Goal: Find specific page/section: Find specific page/section

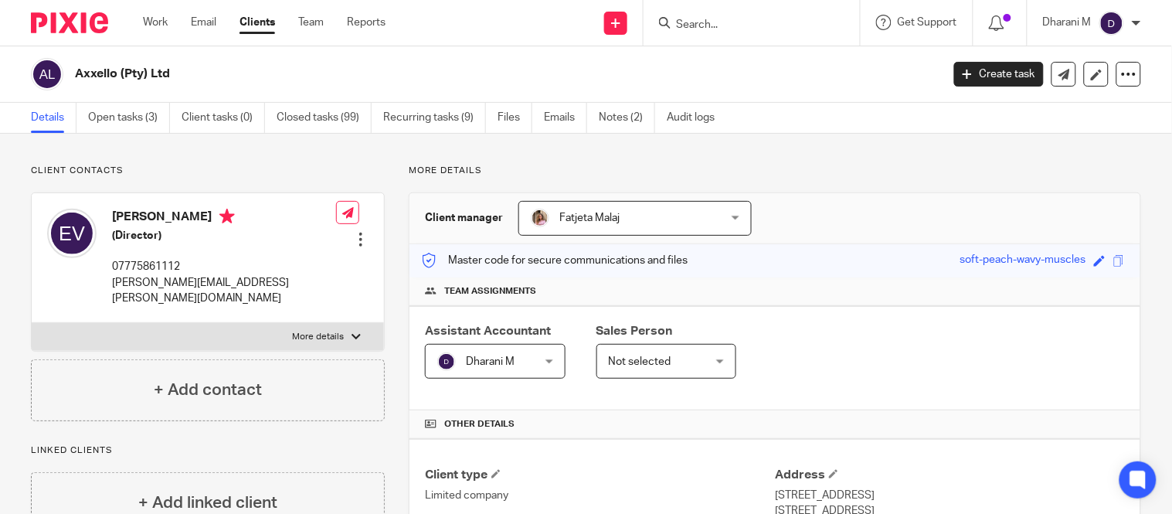
click at [753, 26] on input "Search" at bounding box center [744, 26] width 139 height 14
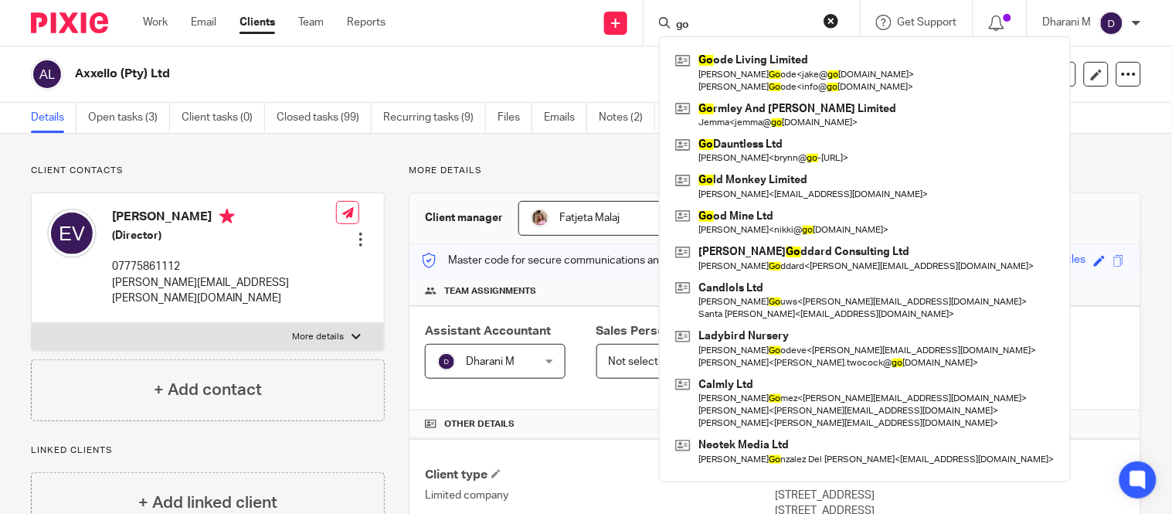
type input "g"
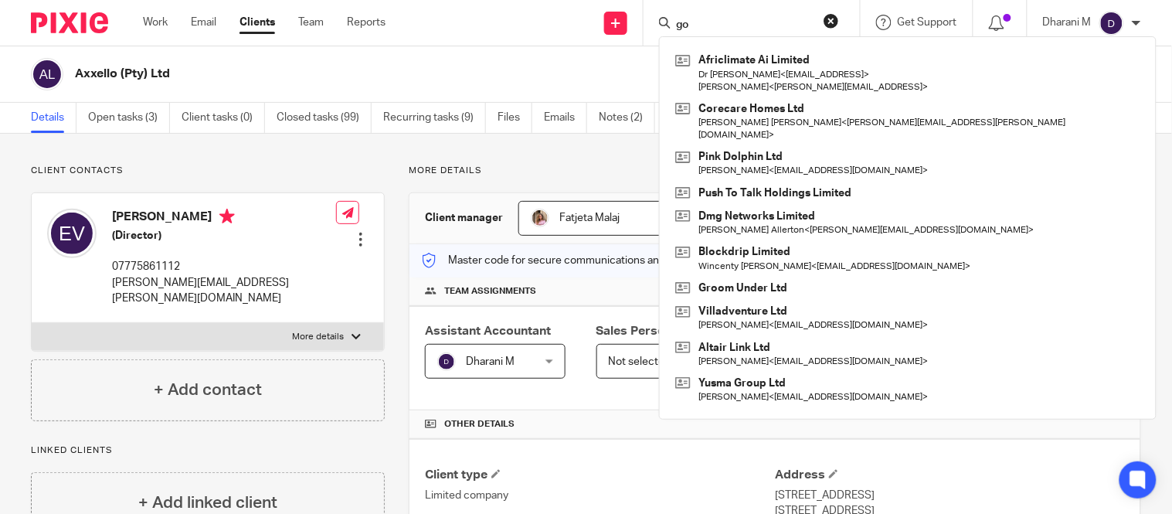
type input "g"
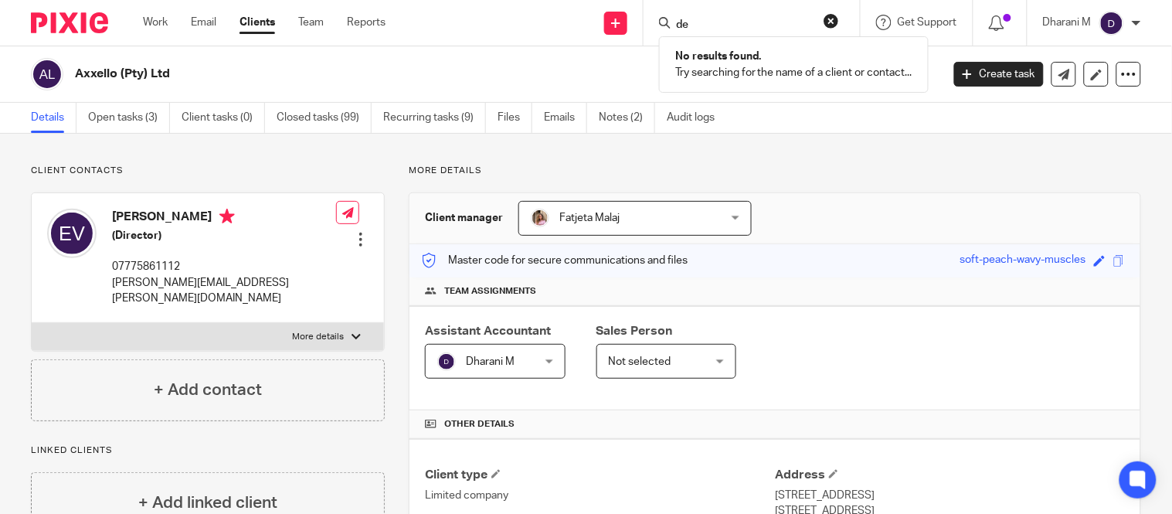
type input "d"
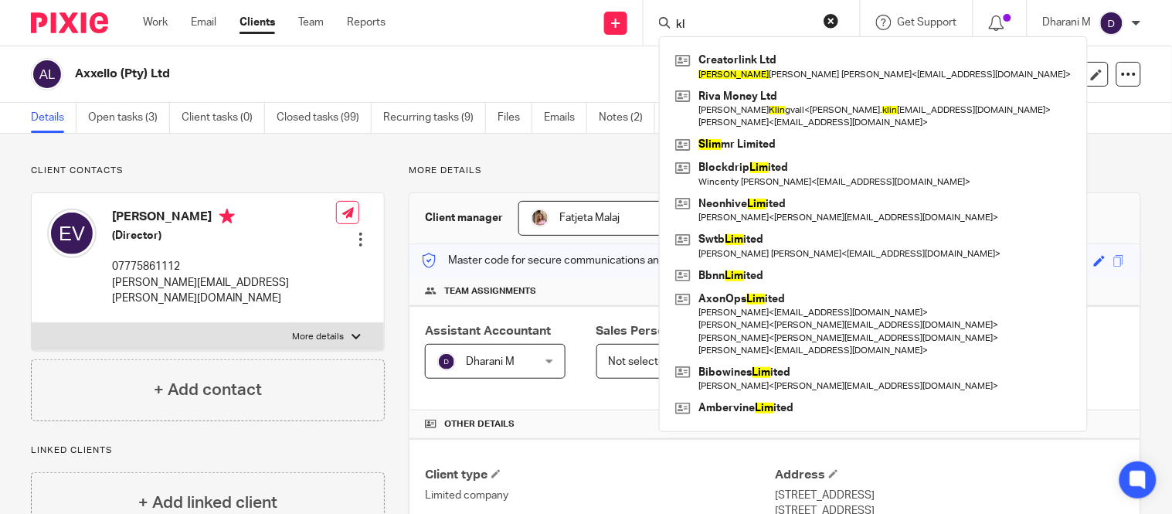
type input "k"
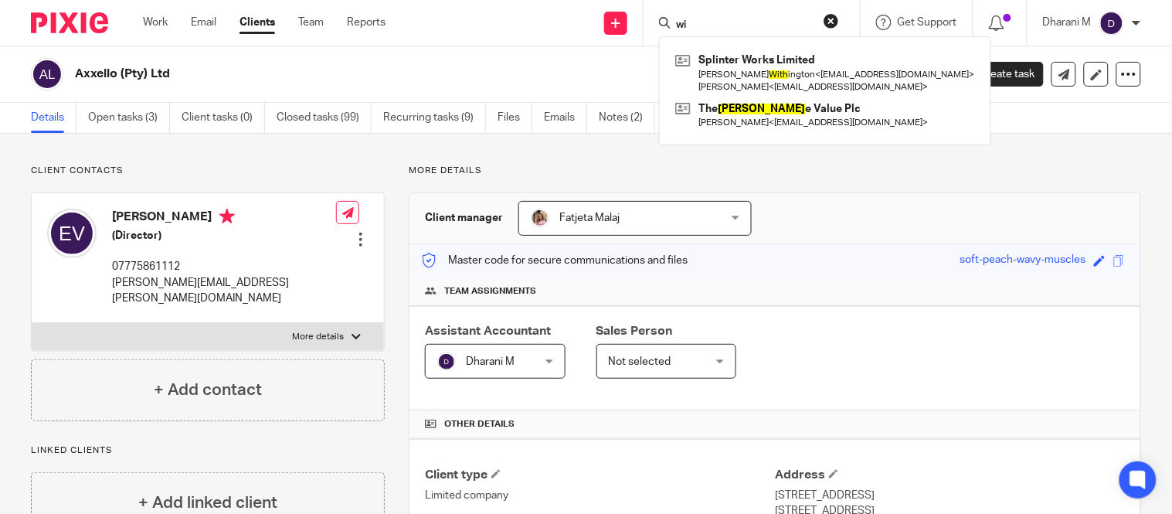
type input "w"
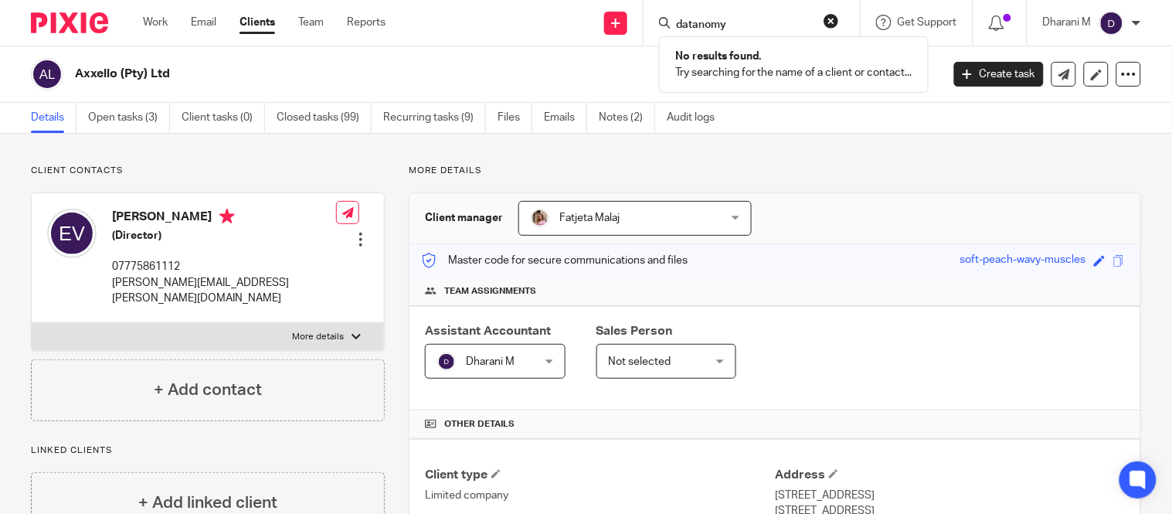
type input "datanomy"
drag, startPoint x: 746, startPoint y: 12, endPoint x: 708, endPoint y: 11, distance: 37.9
click at [700, 11] on div "datanomy No results found. Try searching for the name of a client or contact..." at bounding box center [752, 23] width 216 height 46
click at [744, 13] on form "datanomy" at bounding box center [757, 22] width 165 height 19
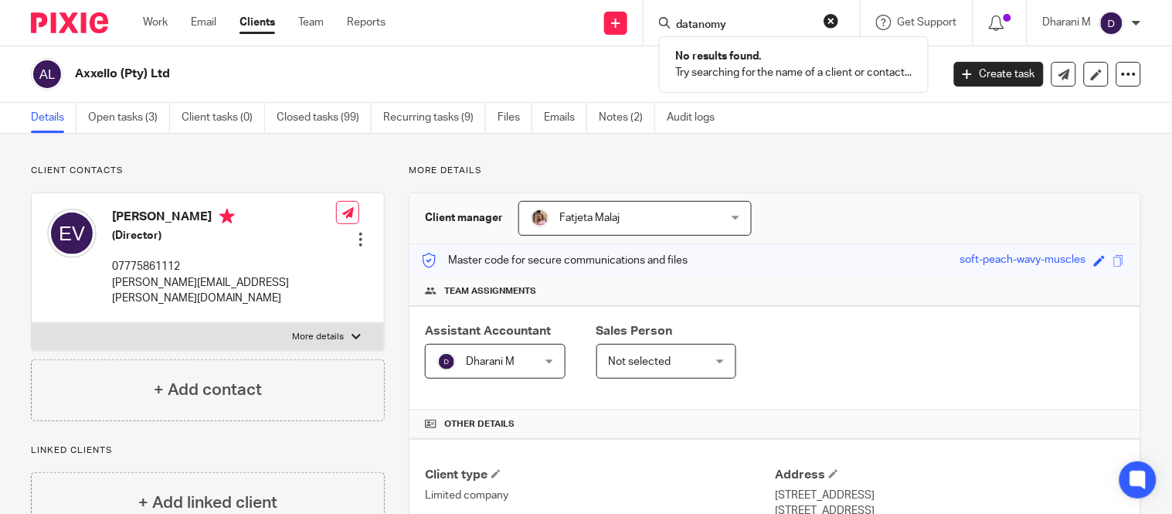
click at [744, 13] on form "datanomy" at bounding box center [757, 22] width 165 height 19
click at [835, 10] on div "datanomy No results found. Try searching for the name of a client or contact..." at bounding box center [752, 23] width 216 height 46
click at [830, 14] on button "reset" at bounding box center [831, 20] width 15 height 15
click at [761, 24] on input "Search" at bounding box center [744, 26] width 139 height 14
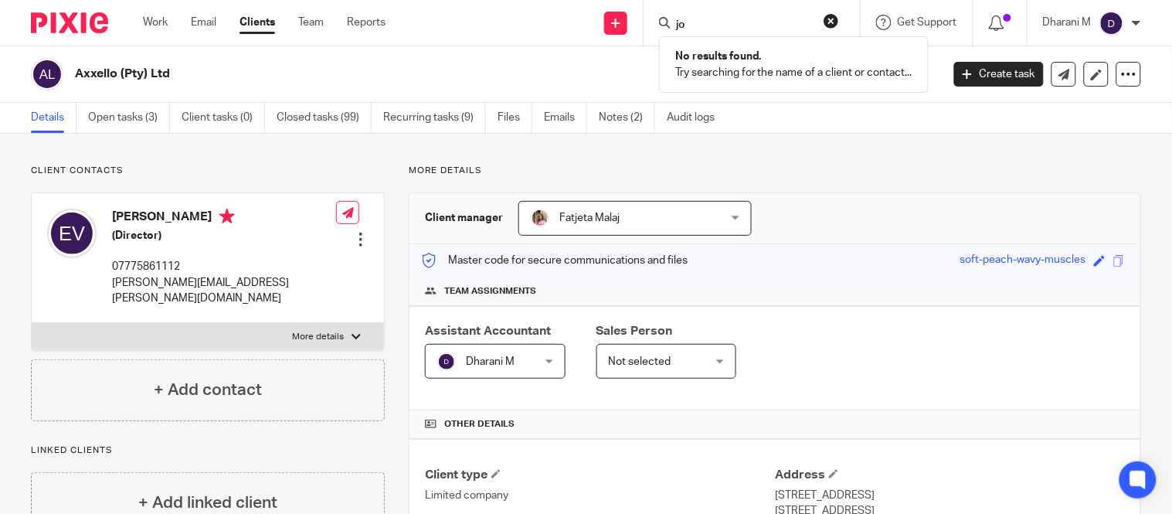
type input "j"
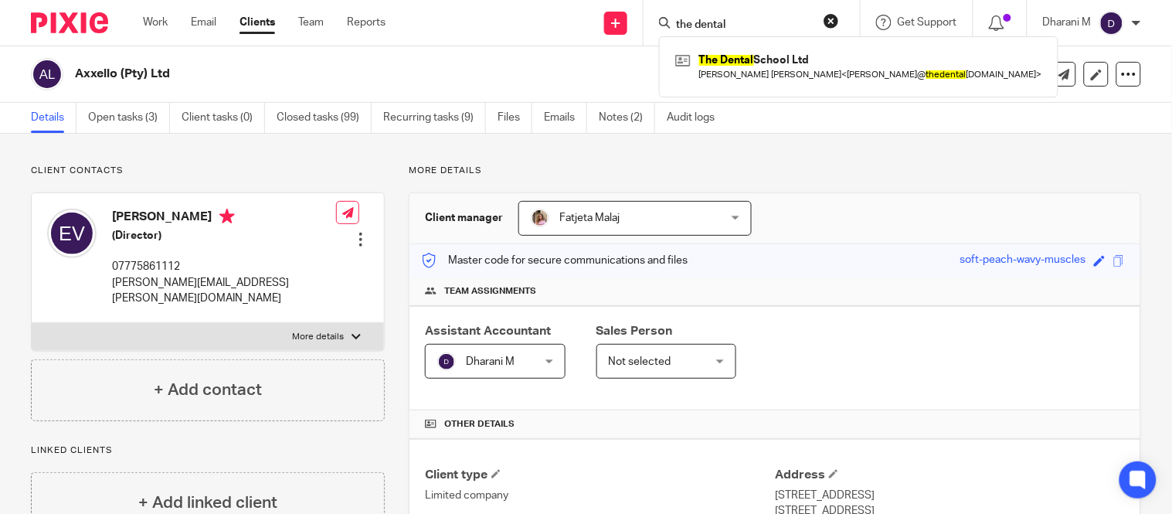
type input "the dental"
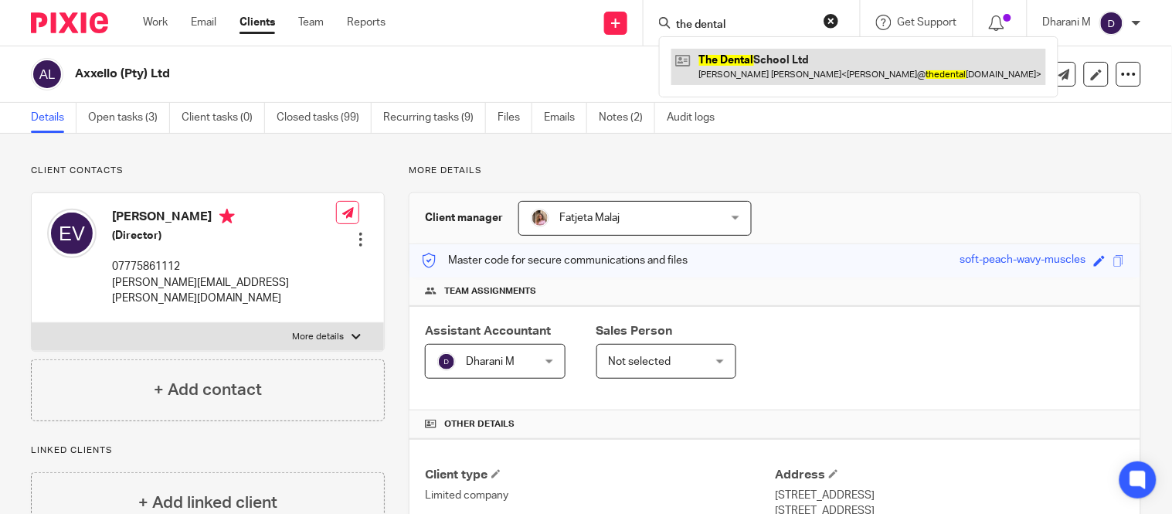
click at [770, 59] on link at bounding box center [859, 67] width 375 height 36
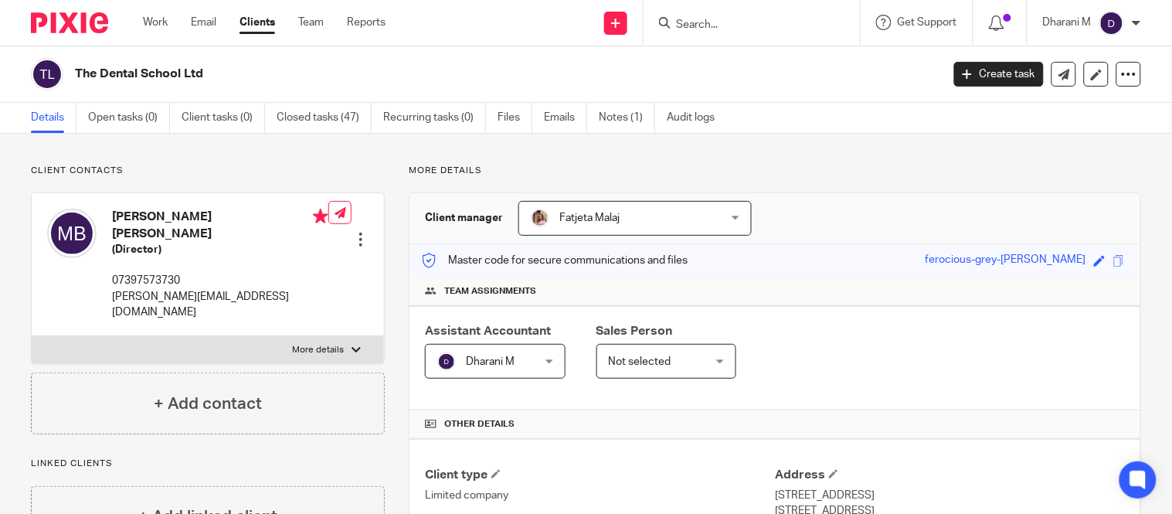
click at [711, 27] on input "Search" at bounding box center [744, 26] width 139 height 14
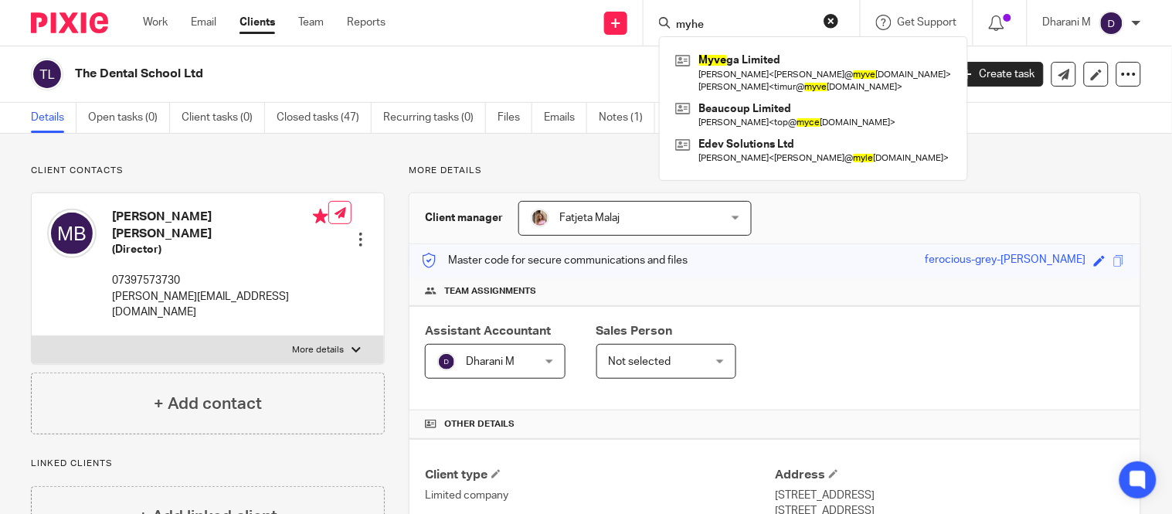
type input "myhe"
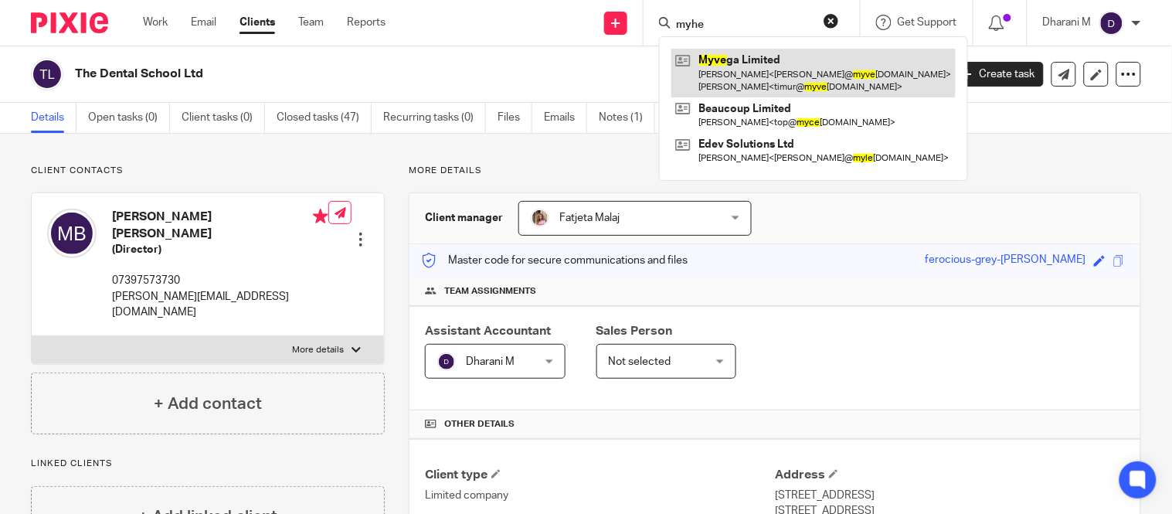
click at [761, 70] on link at bounding box center [814, 73] width 284 height 48
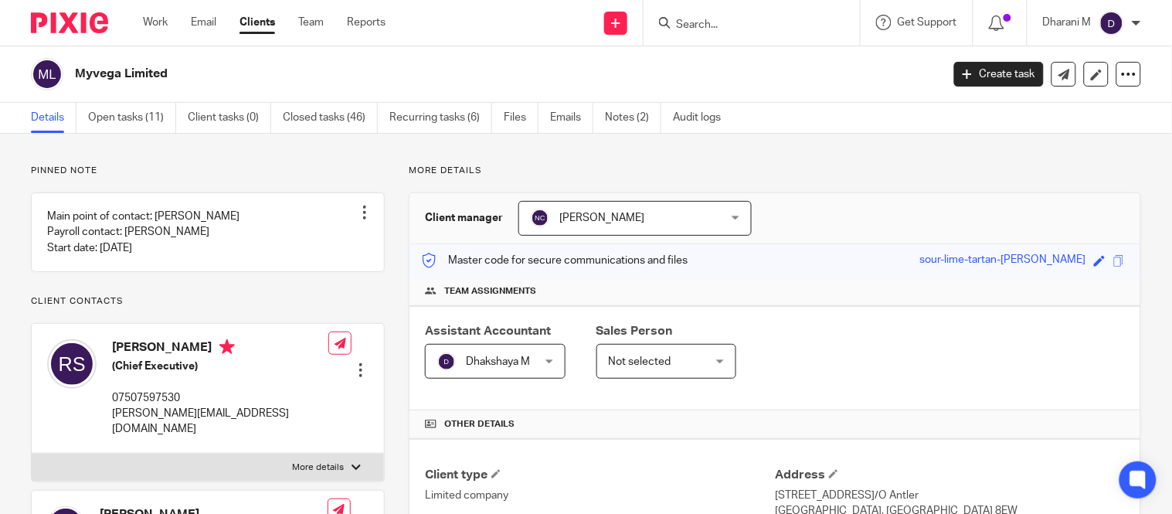
click at [713, 14] on form at bounding box center [757, 22] width 165 height 19
click at [709, 25] on input "Search" at bounding box center [744, 26] width 139 height 14
type input "m"
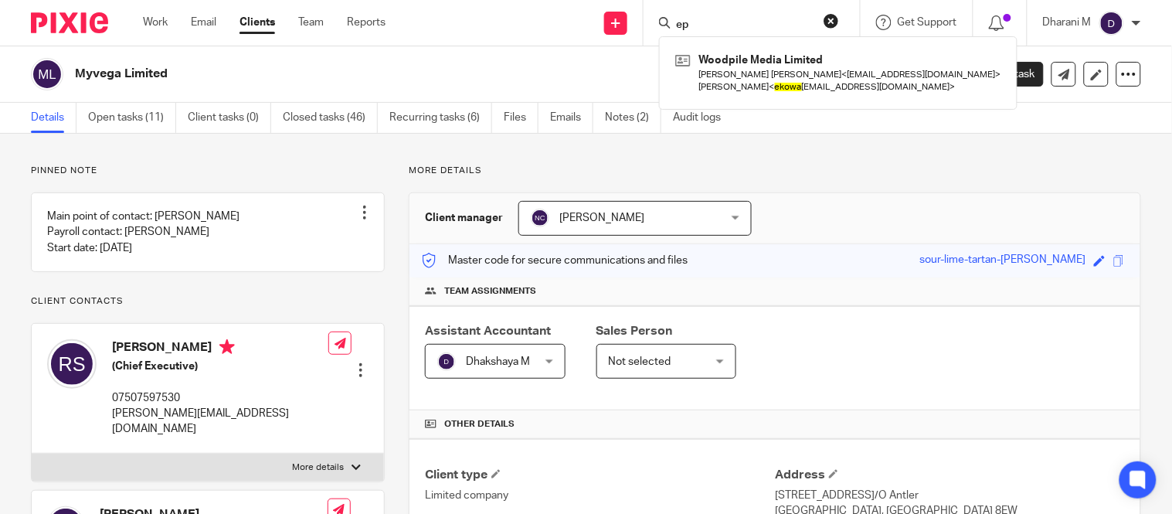
type input "e"
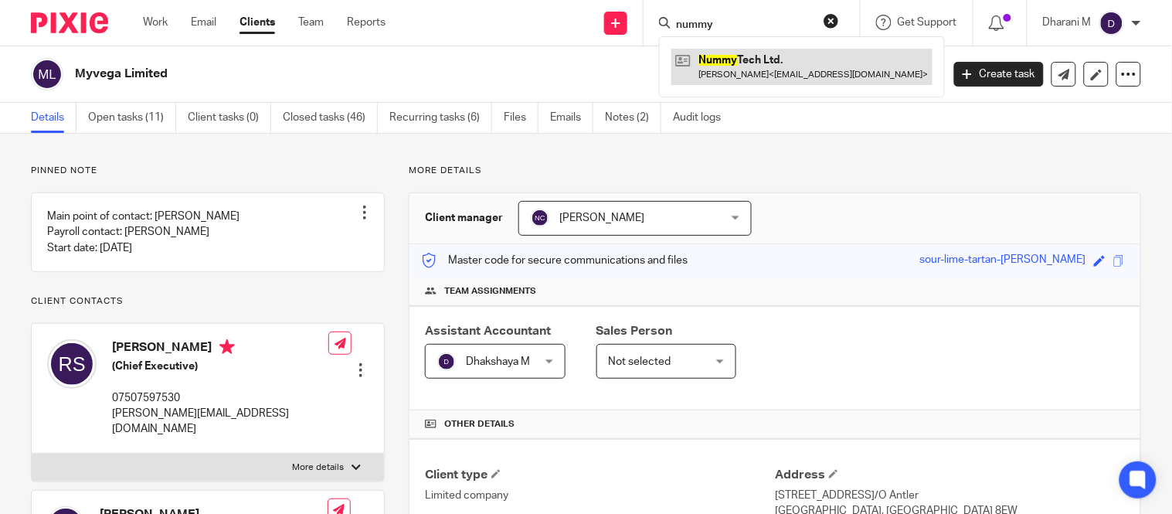
type input "nummy"
click at [729, 68] on link at bounding box center [802, 67] width 261 height 36
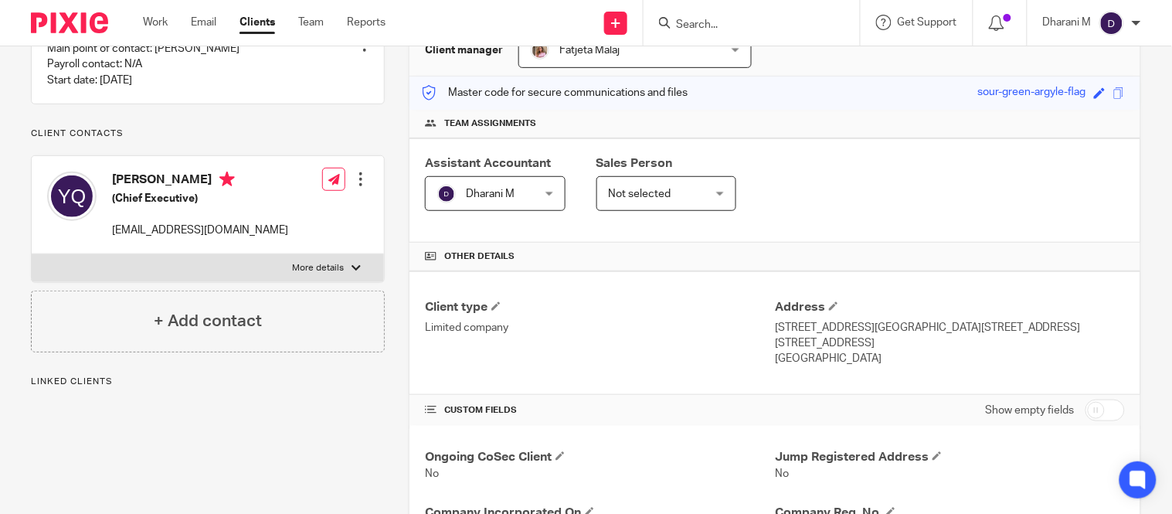
scroll to position [172, 0]
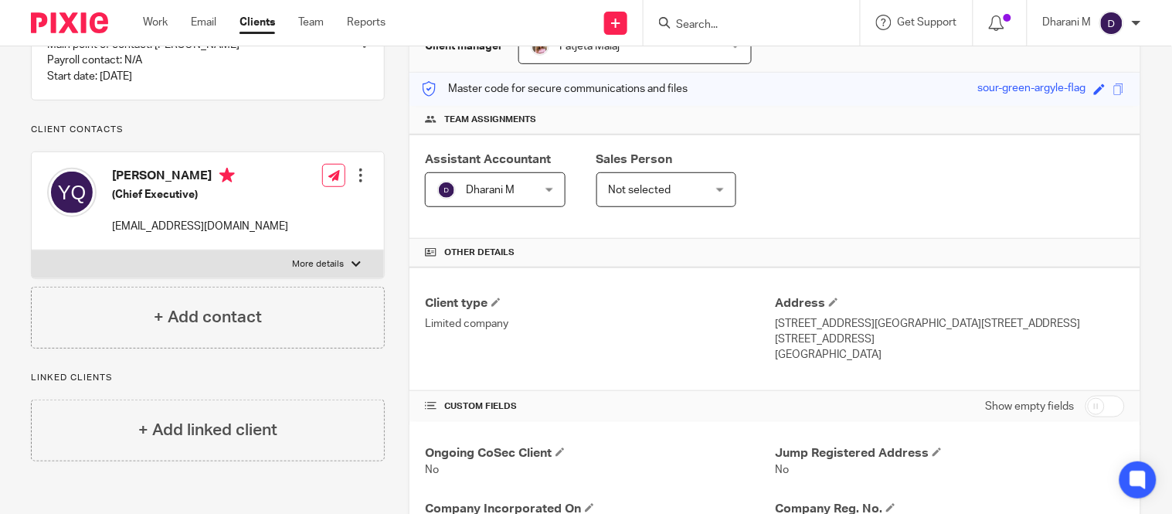
click at [691, 23] on input "Search" at bounding box center [744, 26] width 139 height 14
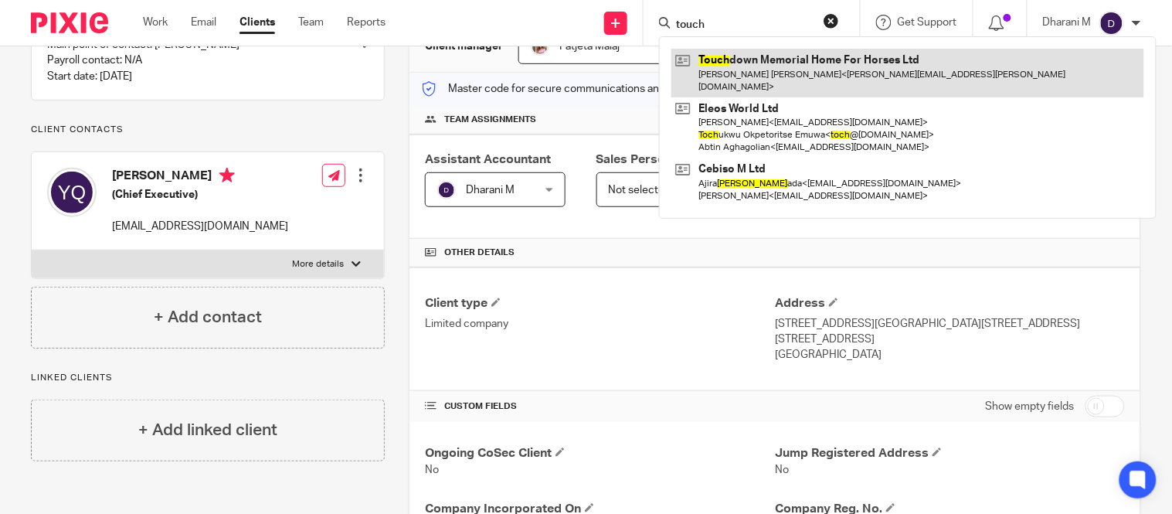
type input "touch"
click at [735, 62] on link at bounding box center [908, 73] width 473 height 48
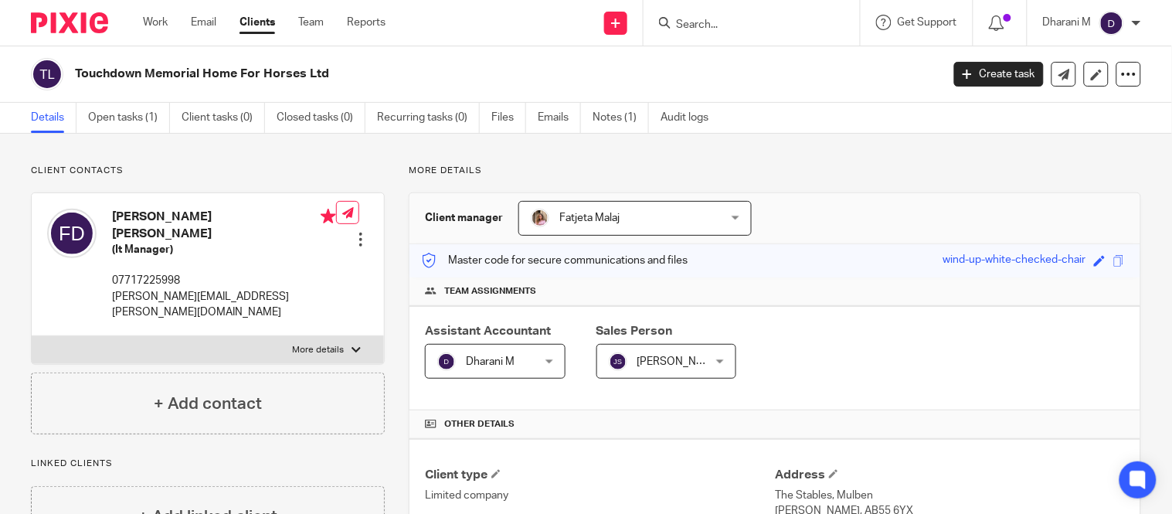
click at [736, 24] on input "Search" at bounding box center [744, 26] width 139 height 14
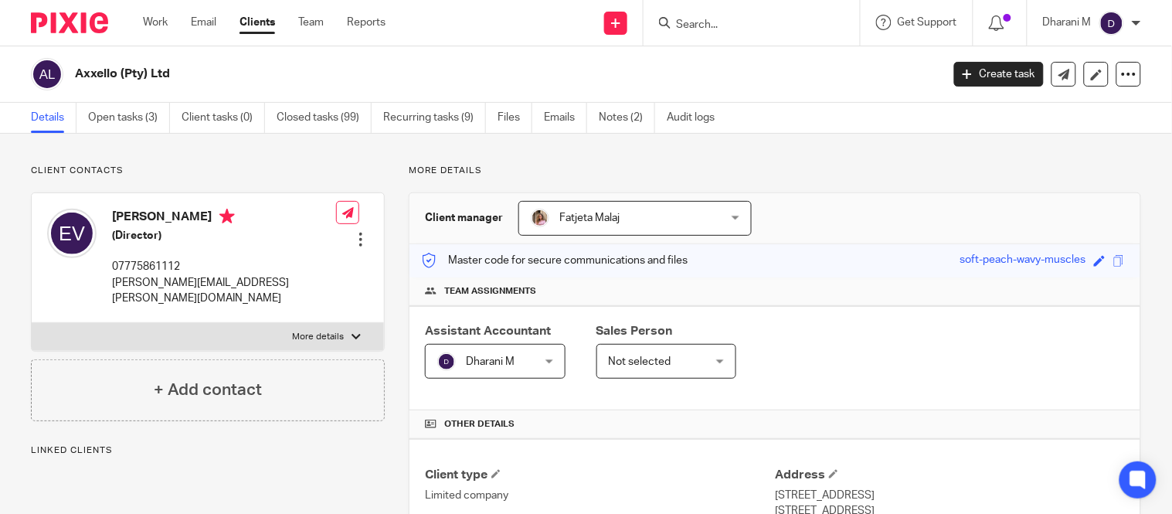
click at [266, 27] on link "Clients" at bounding box center [258, 22] width 36 height 15
drag, startPoint x: 266, startPoint y: 27, endPoint x: 255, endPoint y: 31, distance: 11.5
click at [255, 30] on link "Clients" at bounding box center [258, 22] width 36 height 15
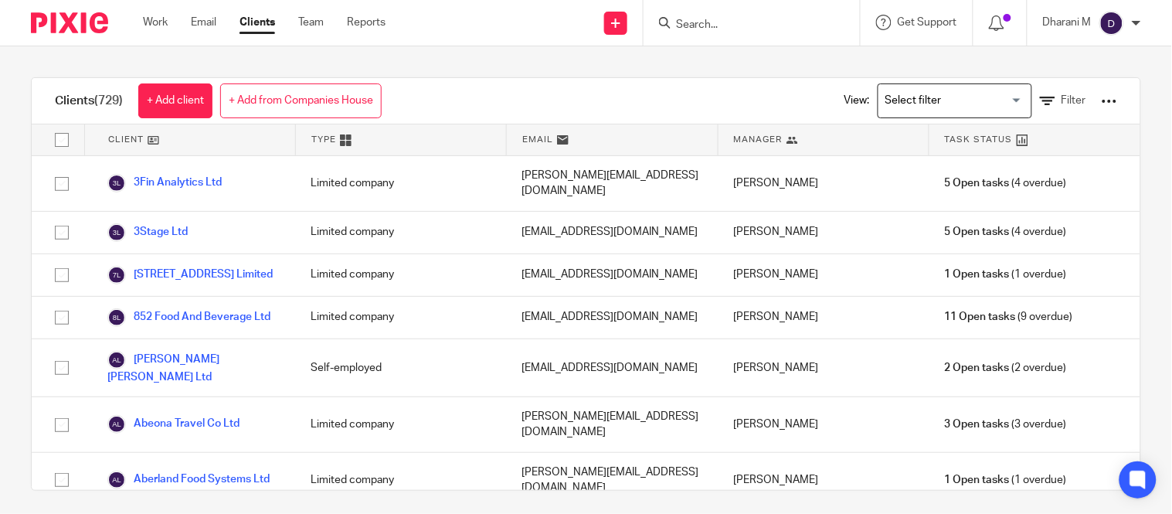
click at [1102, 101] on div at bounding box center [1109, 101] width 15 height 15
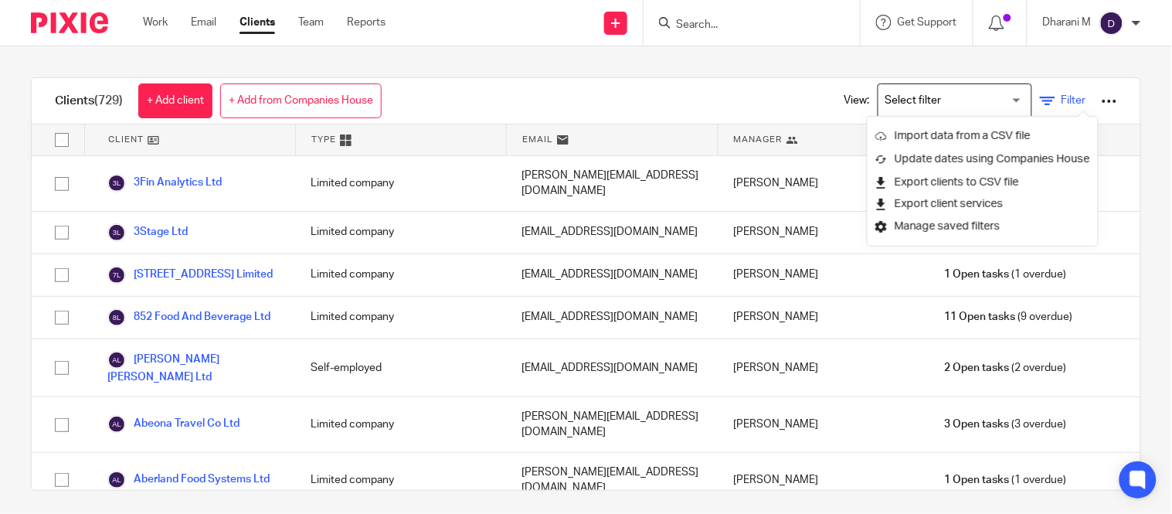
click at [1040, 104] on icon at bounding box center [1047, 101] width 15 height 15
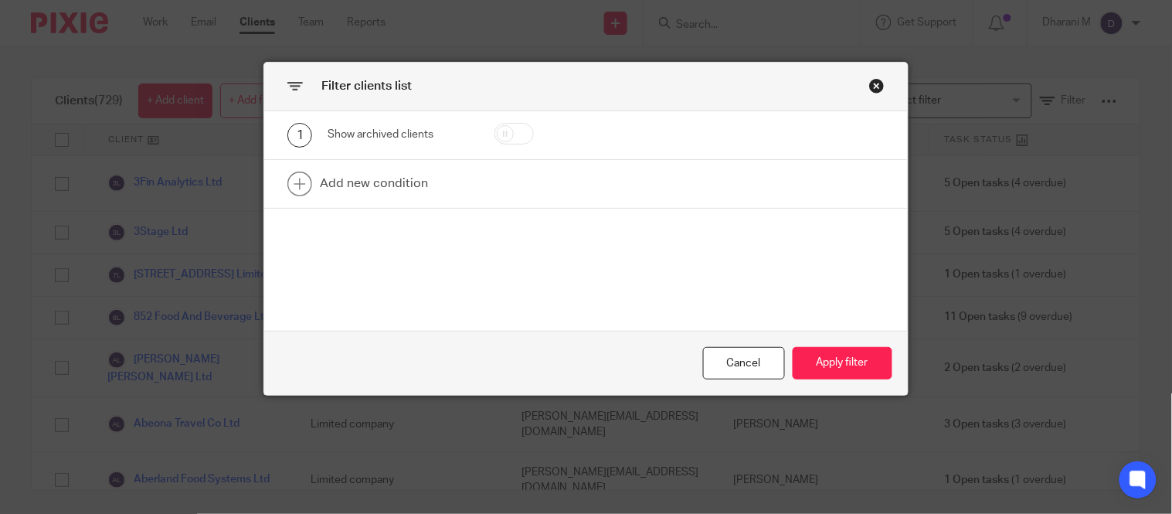
click at [873, 89] on div "Close this dialog window" at bounding box center [876, 85] width 15 height 15
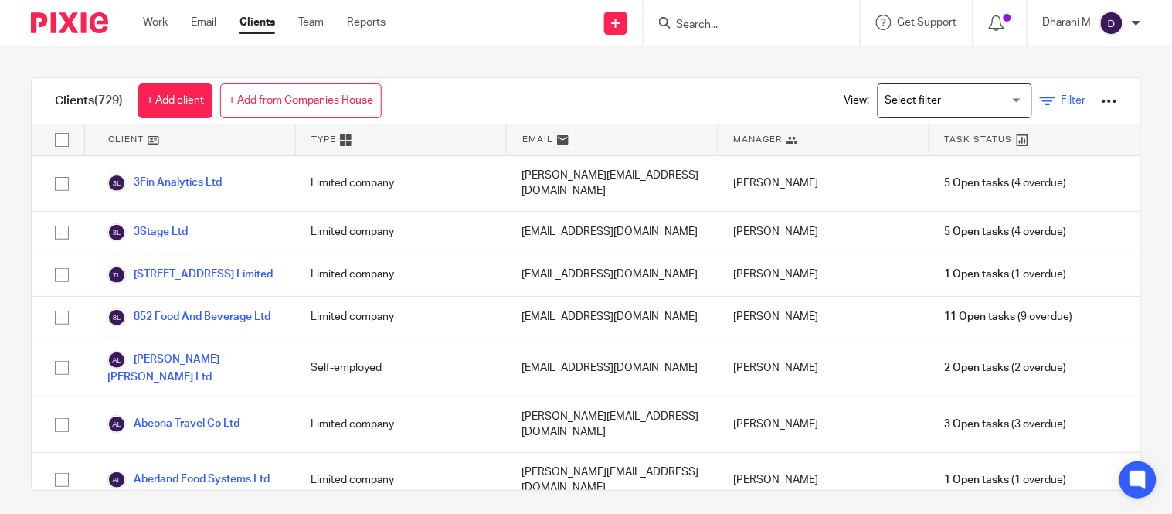
click at [1040, 100] on icon at bounding box center [1047, 101] width 15 height 15
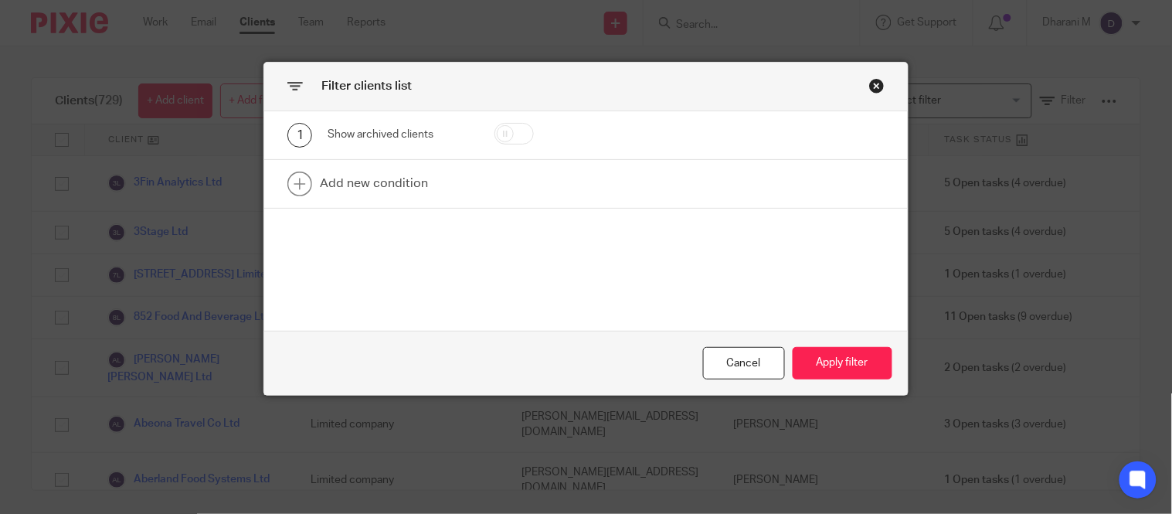
click at [876, 90] on div "Close this dialog window" at bounding box center [876, 85] width 15 height 15
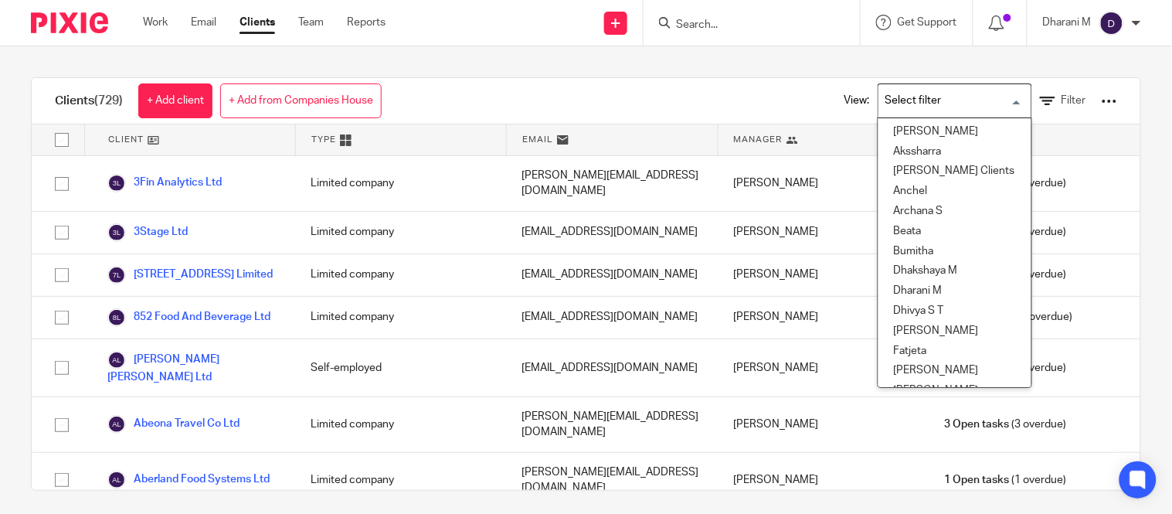
click at [910, 104] on input "Search for option" at bounding box center [951, 100] width 143 height 27
click at [924, 284] on li "Dharani M" at bounding box center [955, 291] width 153 height 20
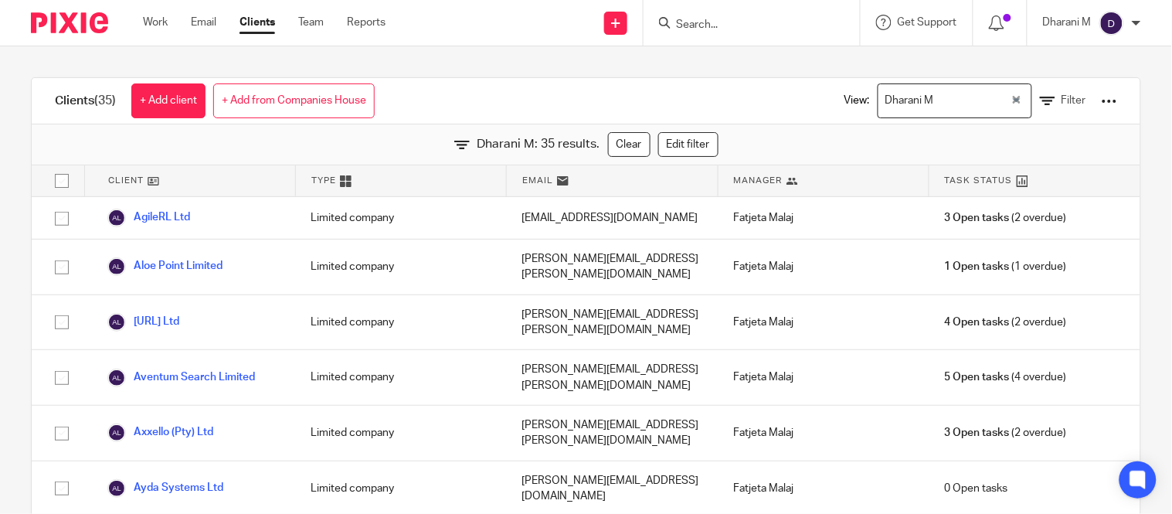
click at [67, 186] on input "checkbox" at bounding box center [61, 180] width 29 height 29
checkbox input "true"
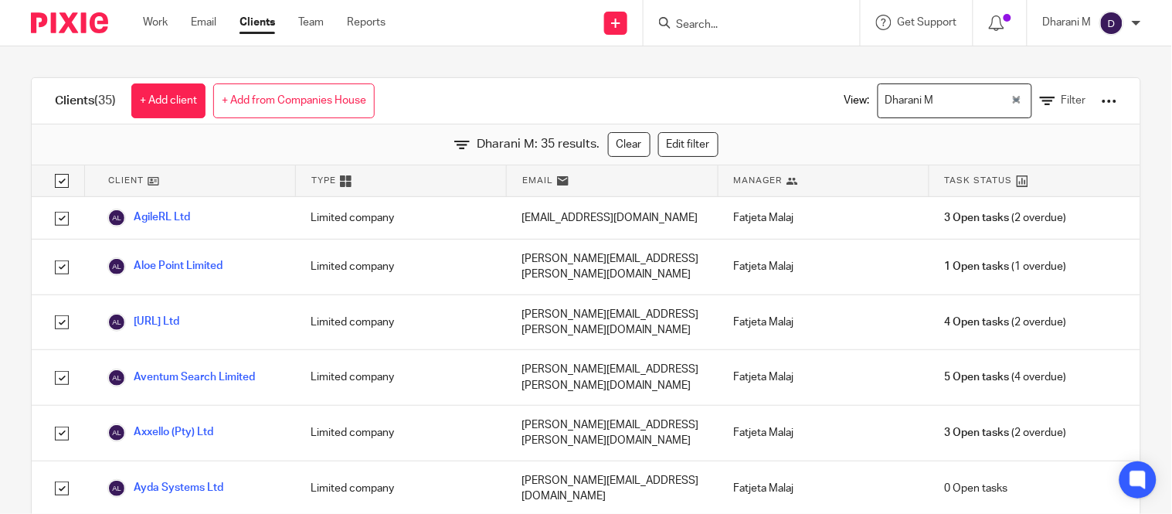
checkbox input "true"
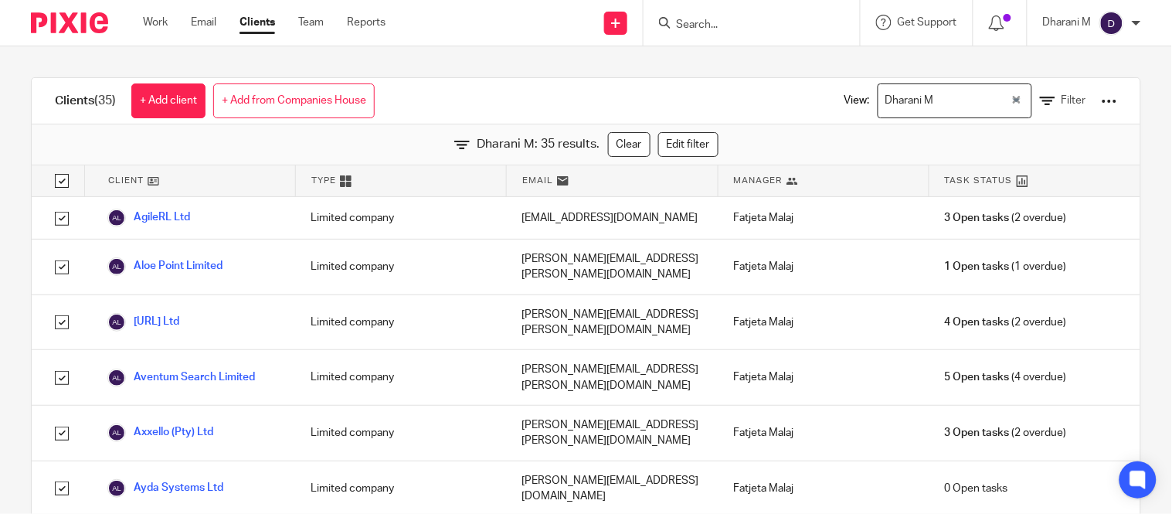
checkbox input "true"
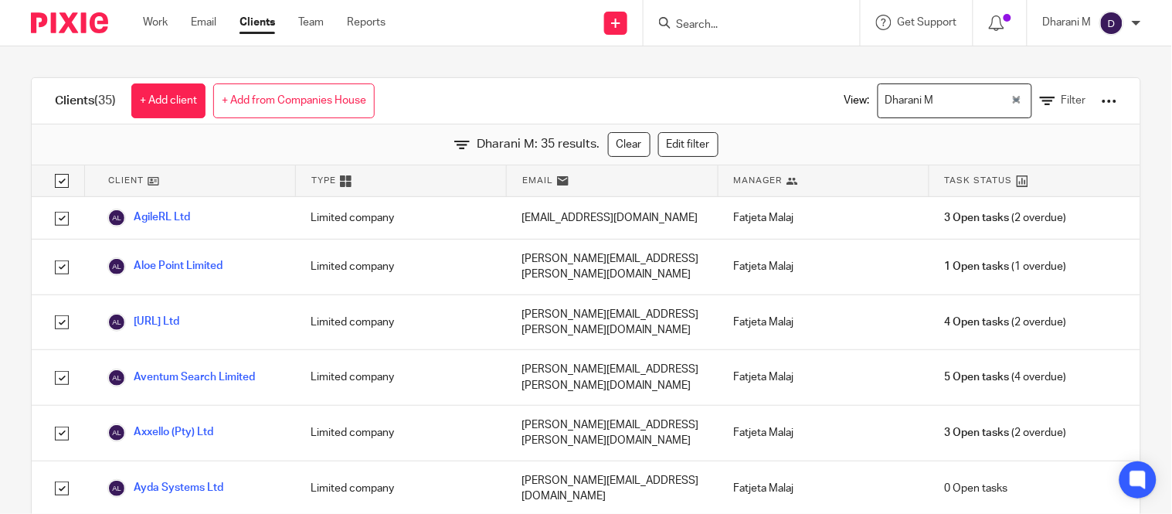
checkbox input "true"
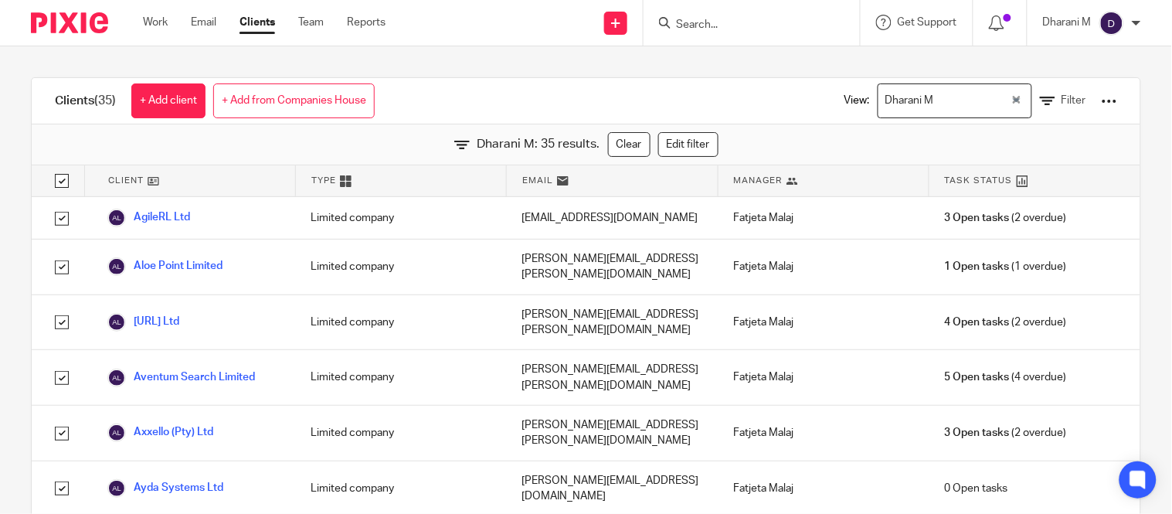
checkbox input "true"
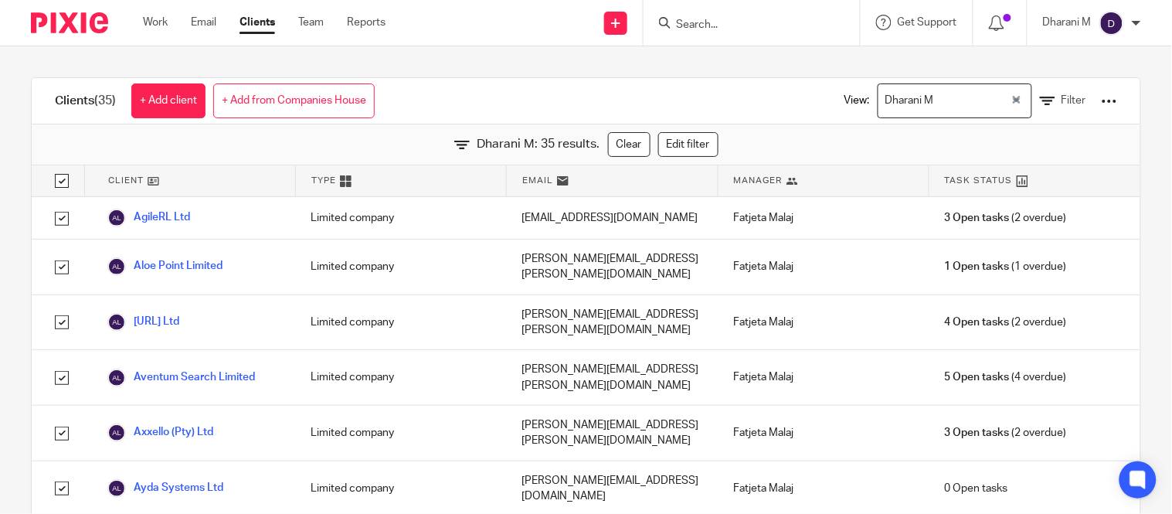
checkbox input "true"
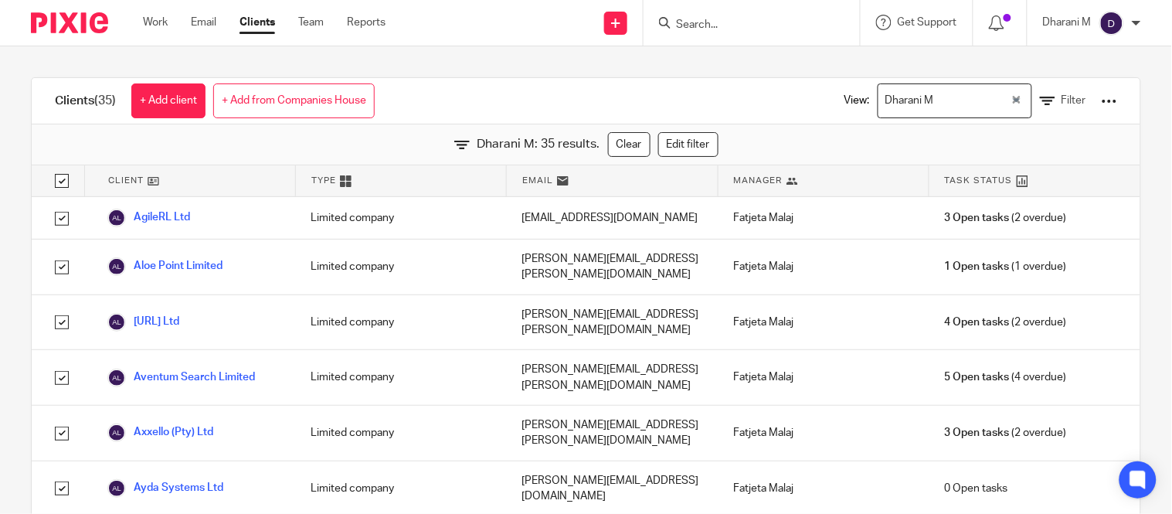
checkbox input "true"
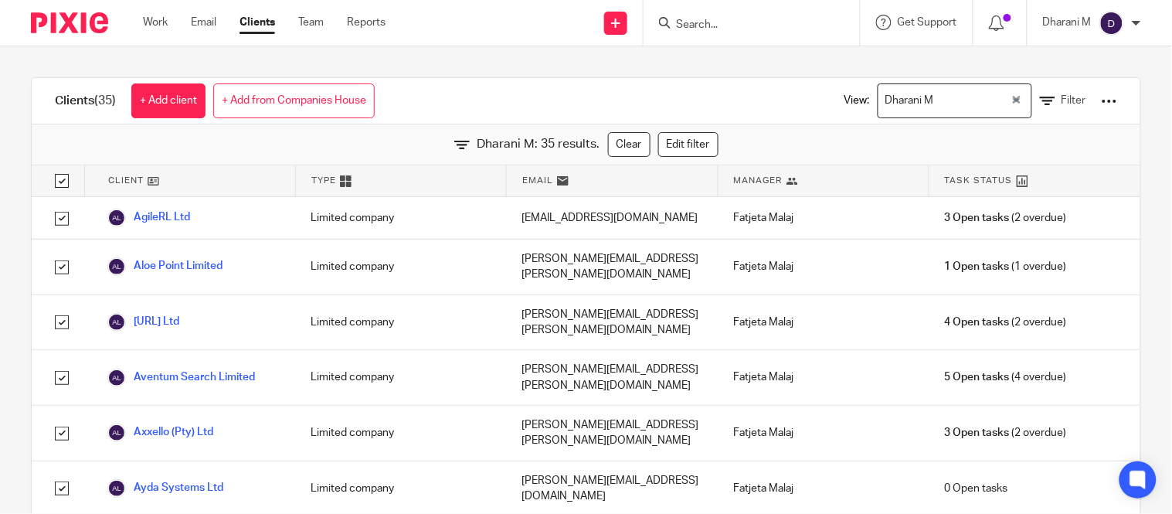
checkbox input "true"
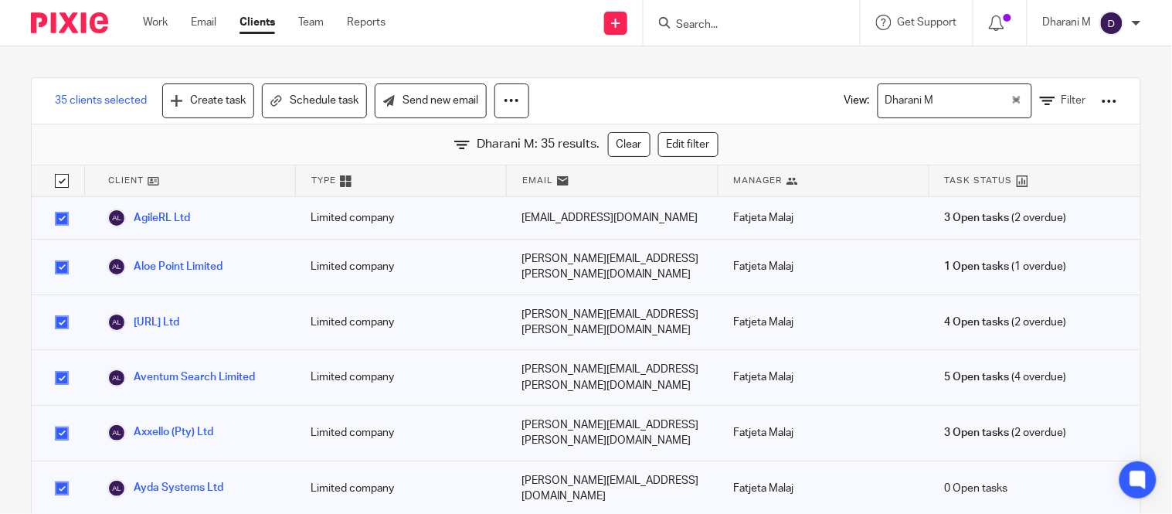
click at [67, 186] on input "checkbox" at bounding box center [61, 180] width 29 height 29
checkbox input "false"
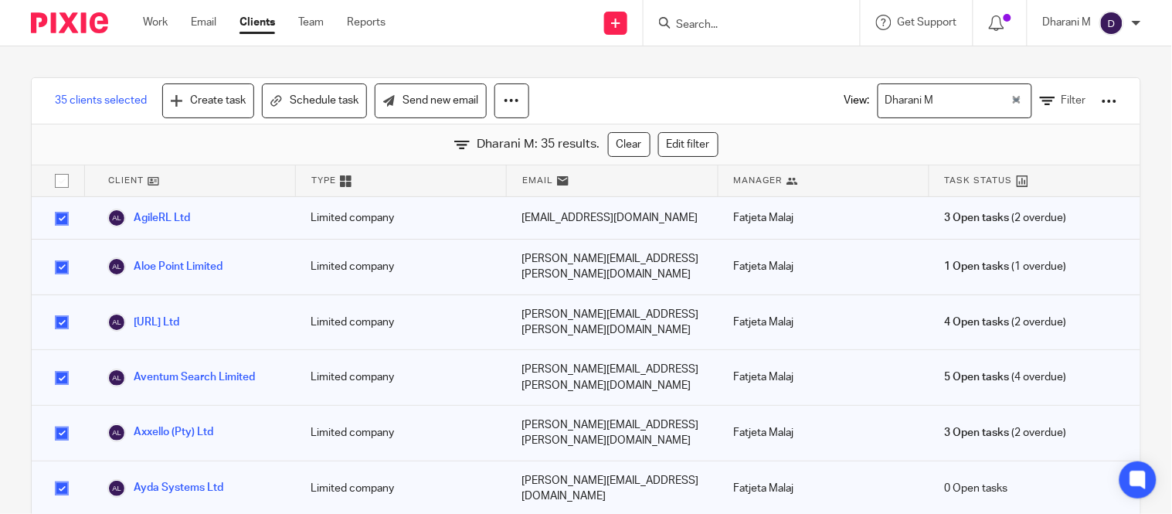
checkbox input "false"
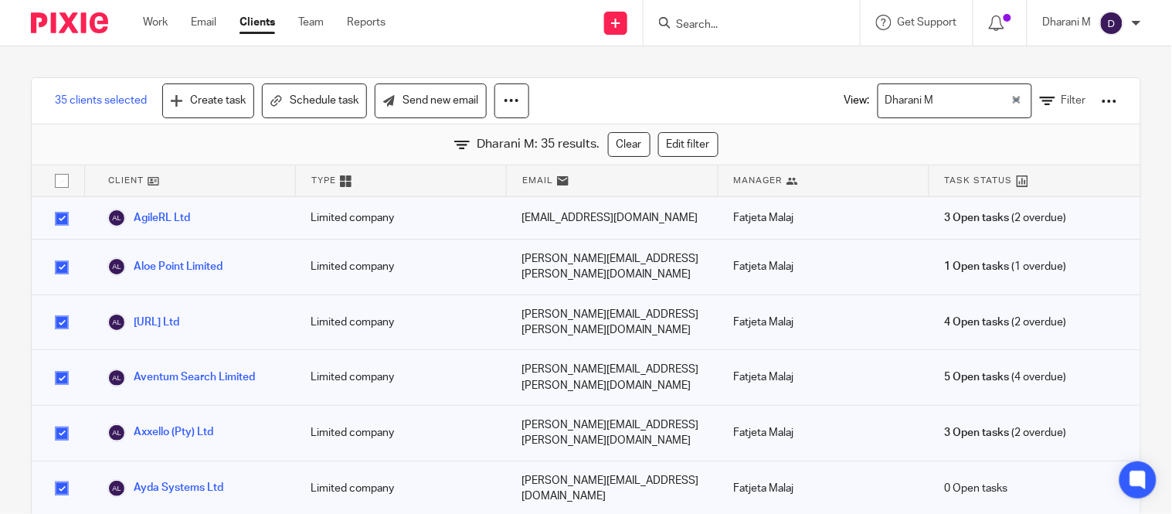
checkbox input "false"
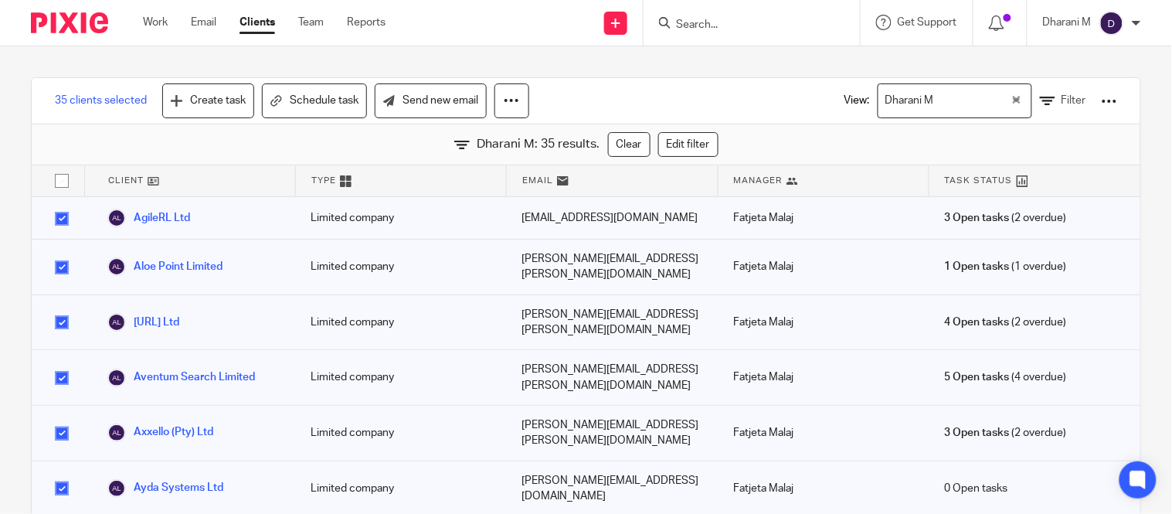
checkbox input "false"
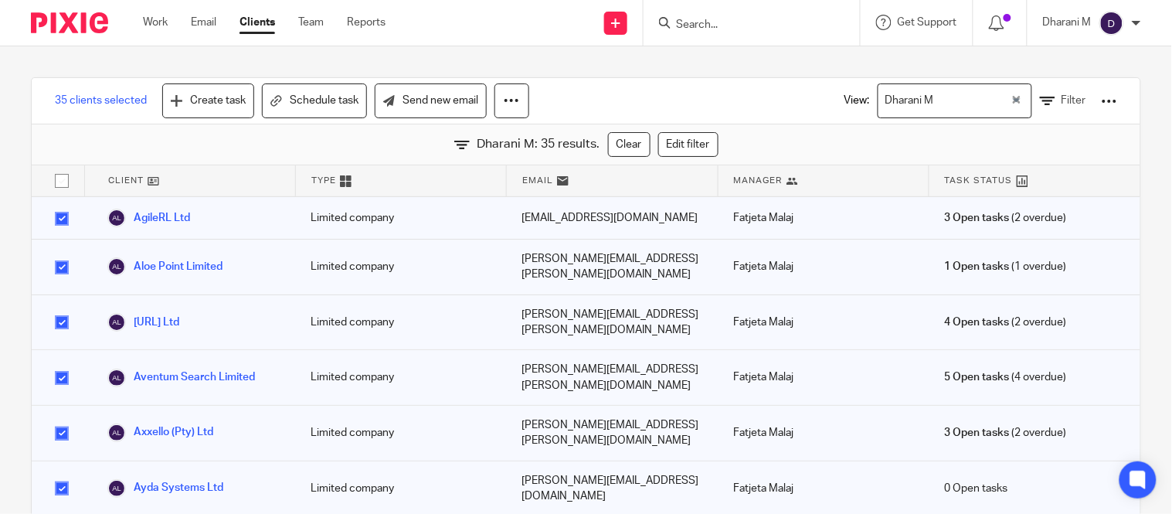
checkbox input "false"
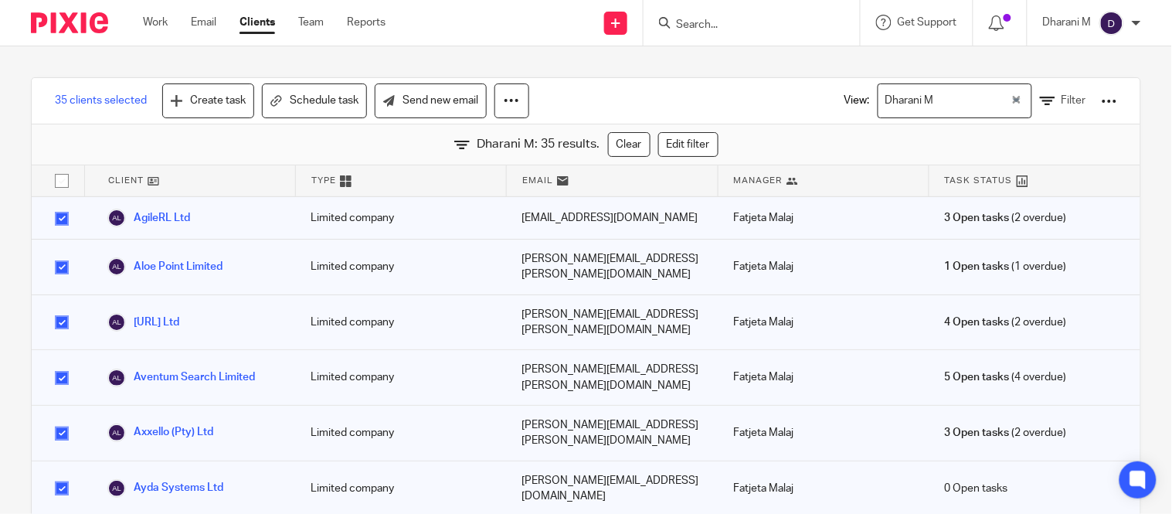
checkbox input "false"
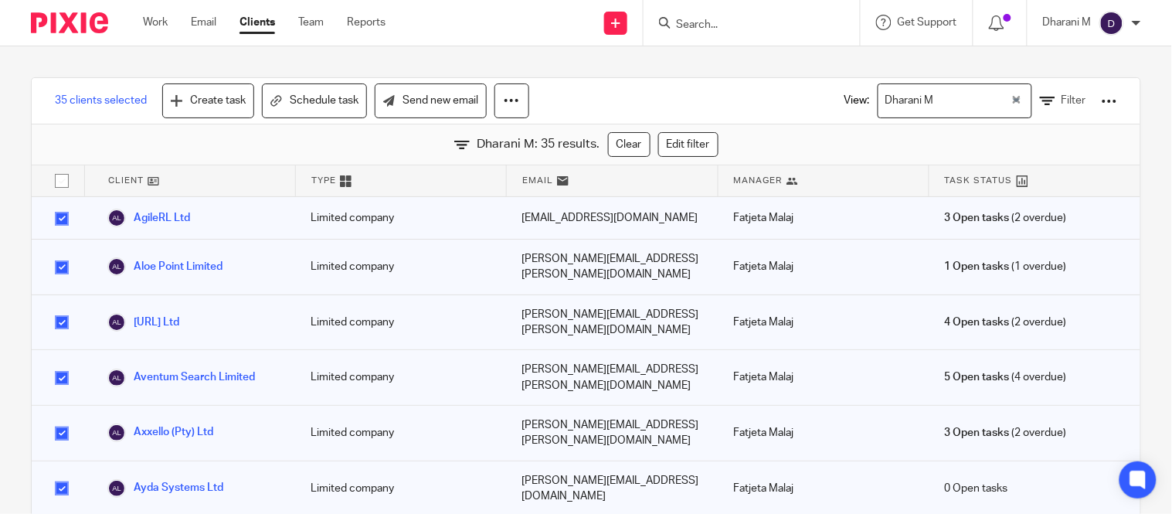
checkbox input "false"
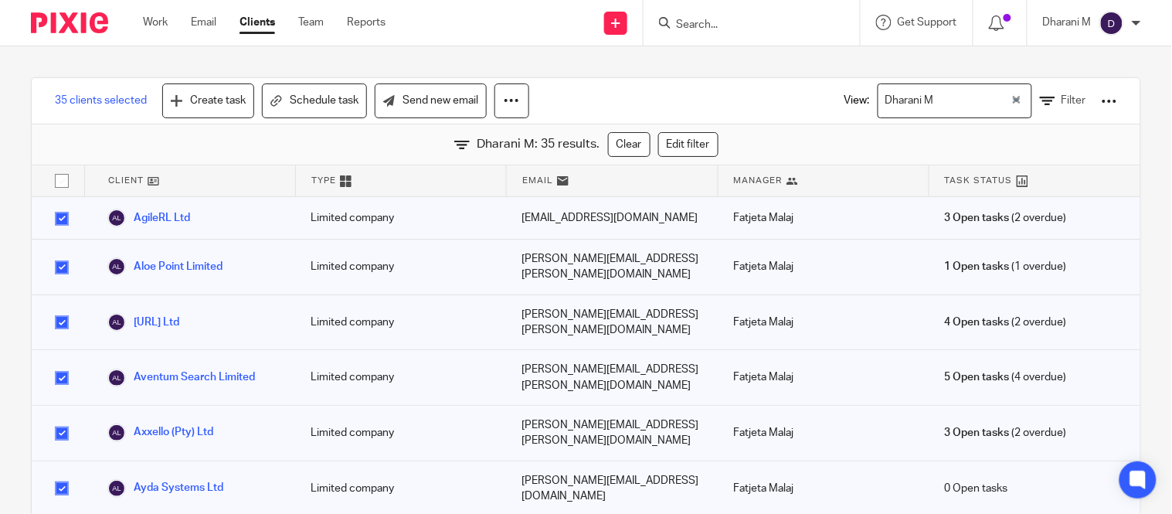
checkbox input "false"
